Goal: Navigation & Orientation: Find specific page/section

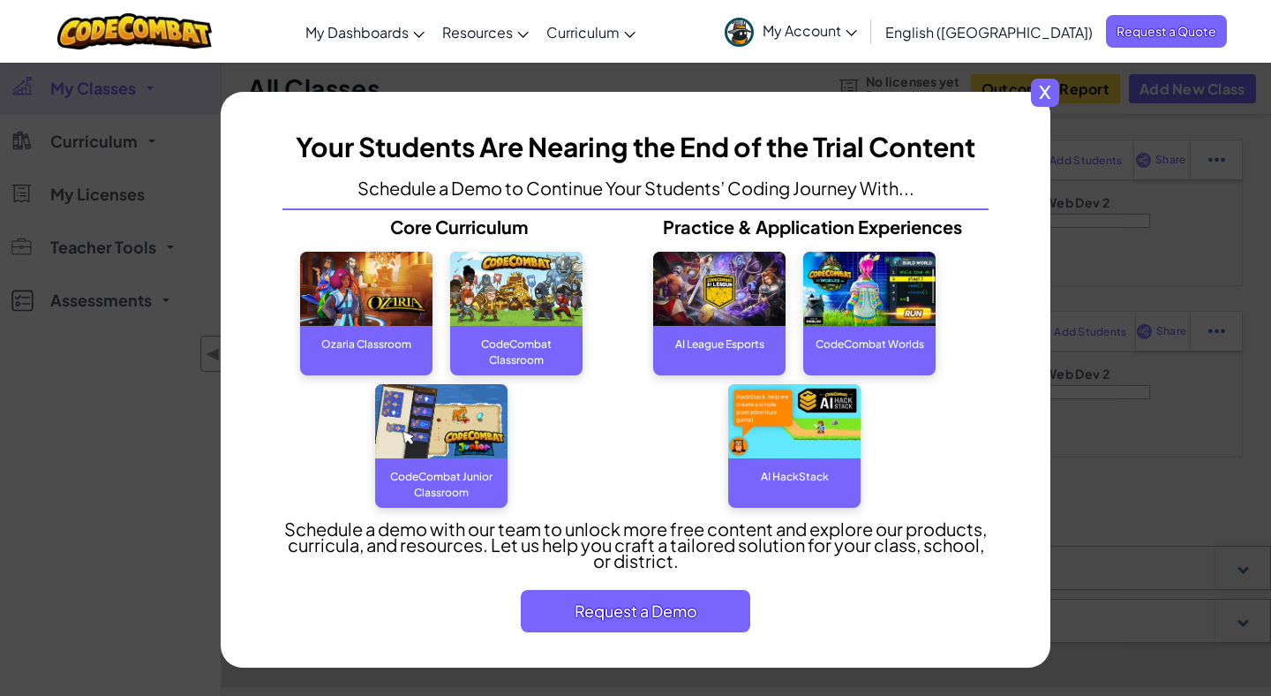
click at [1041, 96] on span "x" at bounding box center [1045, 93] width 28 height 28
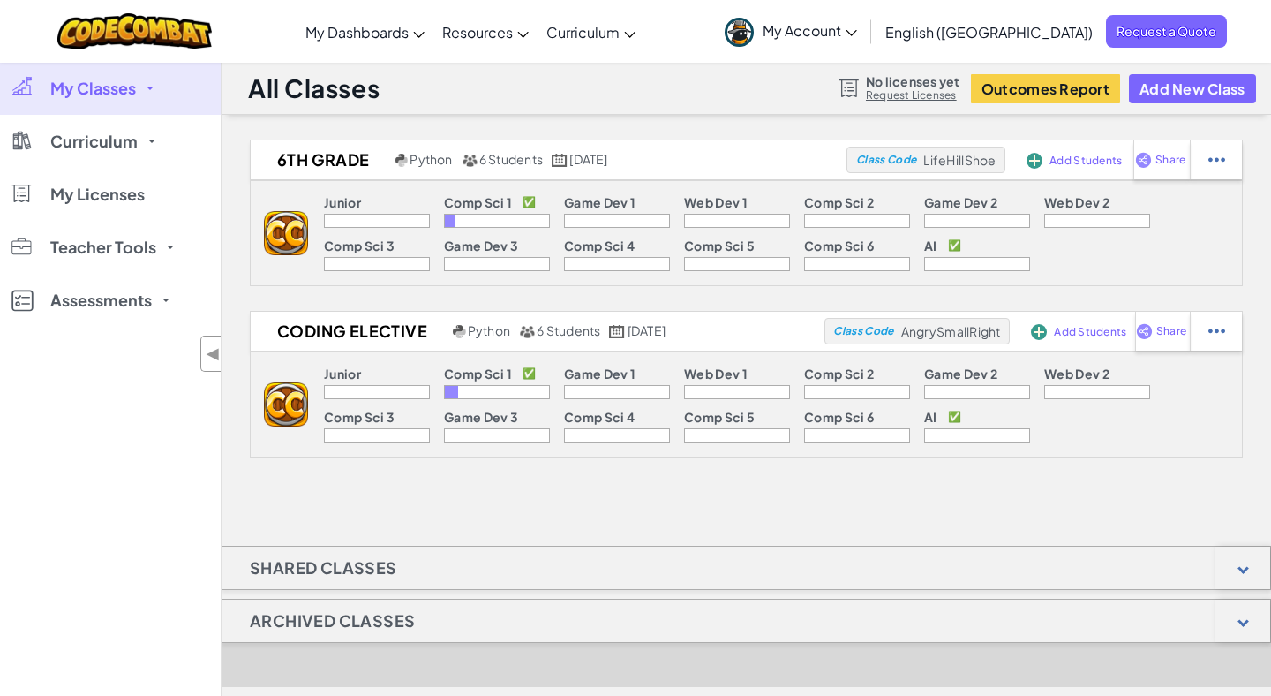
click at [152, 91] on link "My Classes" at bounding box center [110, 88] width 221 height 53
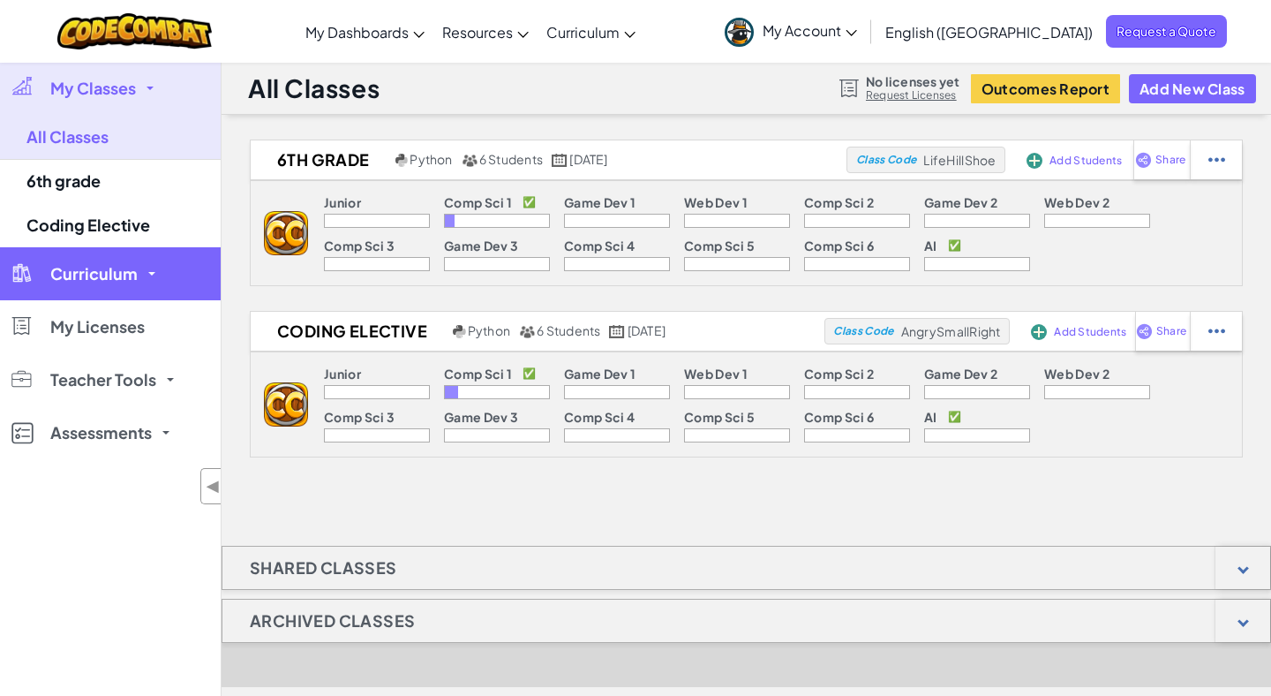
click at [154, 270] on link "Curriculum" at bounding box center [110, 273] width 221 height 53
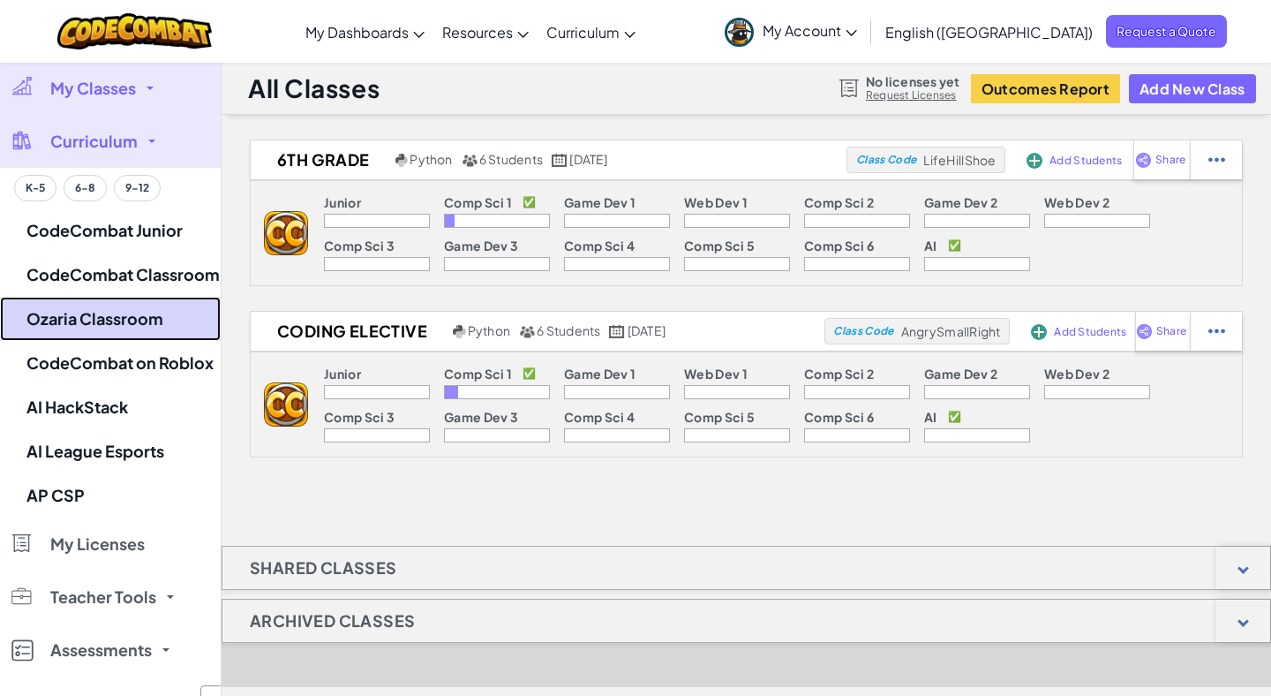
click at [134, 310] on link "Ozaria Classroom" at bounding box center [110, 319] width 221 height 44
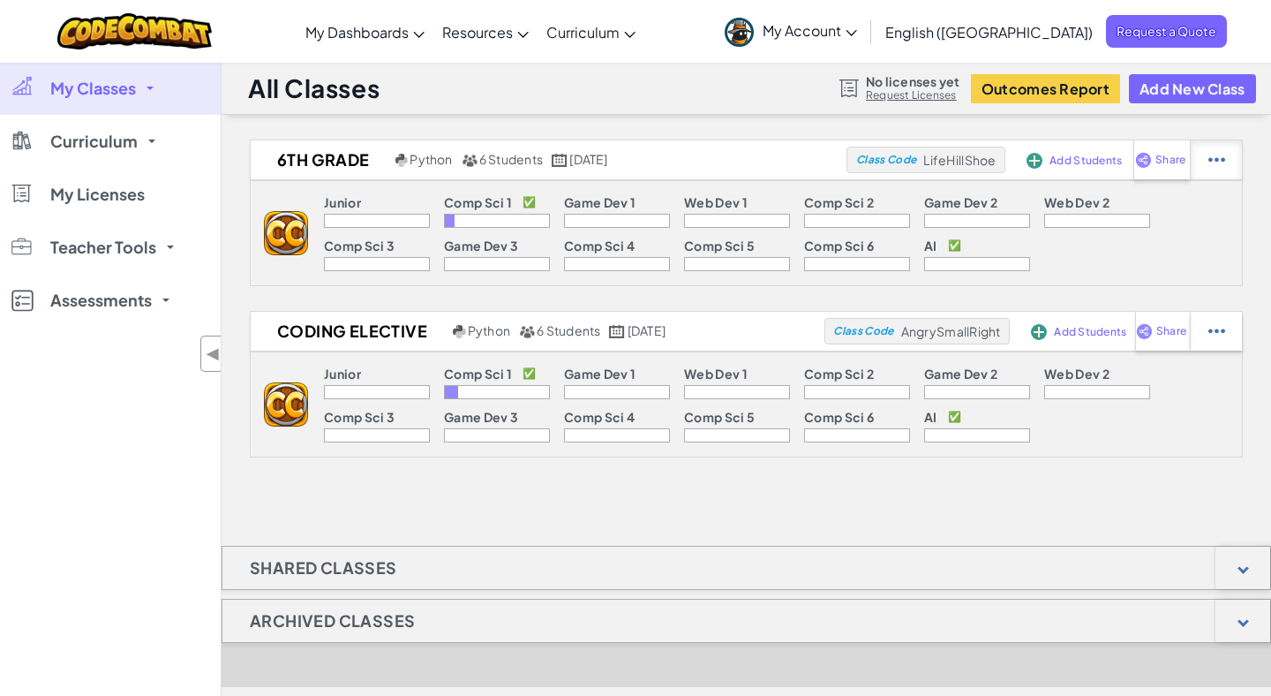
click at [1231, 162] on div at bounding box center [1216, 159] width 52 height 39
select select "blocks-and-code"
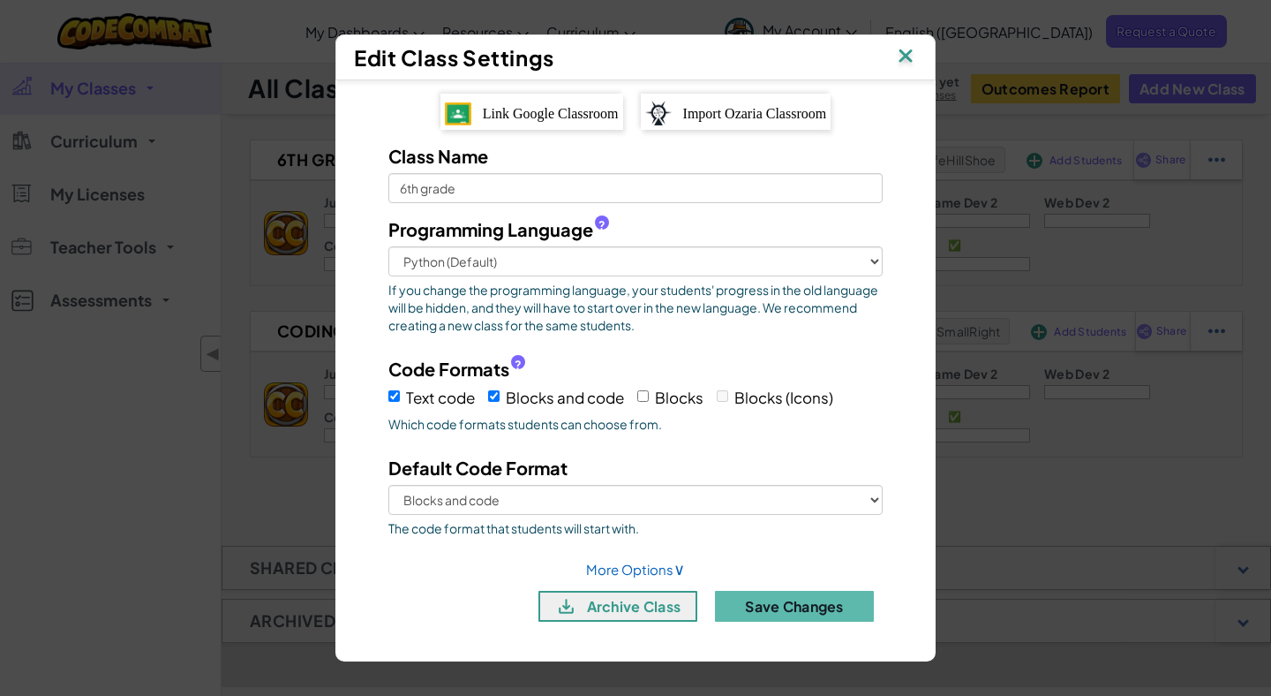
click at [905, 46] on img at bounding box center [905, 57] width 23 height 26
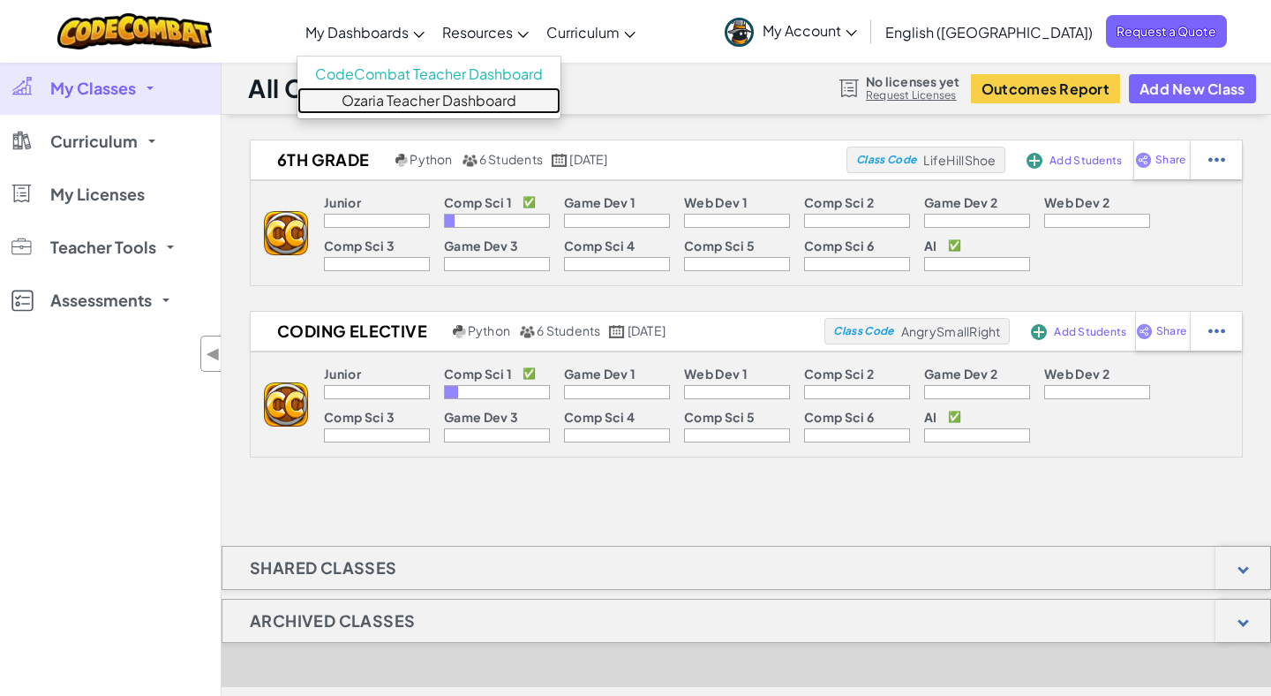
click at [471, 99] on link "Ozaria Teacher Dashboard" at bounding box center [428, 100] width 263 height 26
